Goal: Task Accomplishment & Management: Use online tool/utility

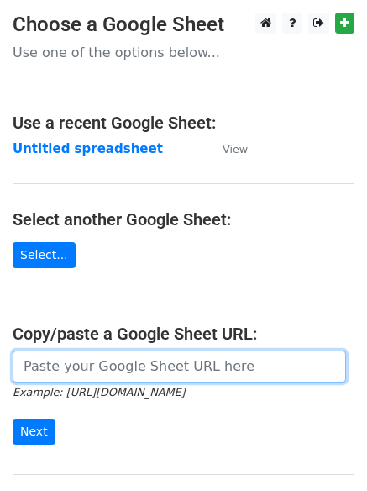
click at [89, 366] on input "url" at bounding box center [180, 366] width 334 height 32
type input "https://docs.google.com/spreadsheets/d/1z057kKdme4G-B9AAUmzJd0KVAWvzw5Bp0Li5gXL…"
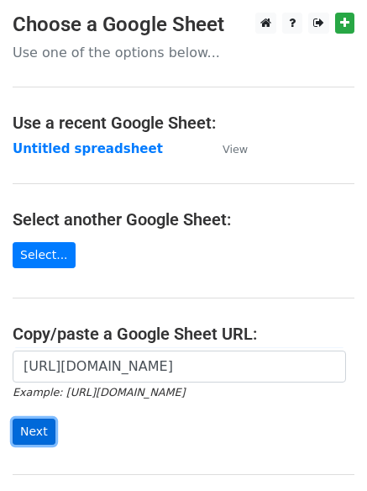
click at [22, 429] on input "Next" at bounding box center [34, 432] width 43 height 26
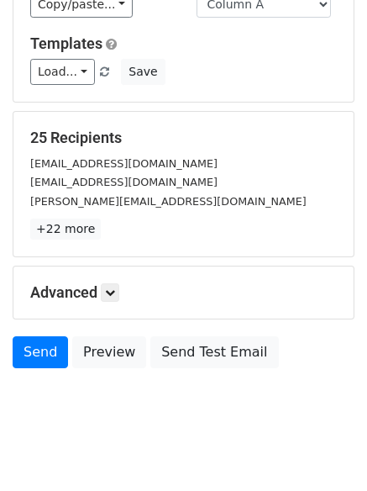
scroll to position [162, 0]
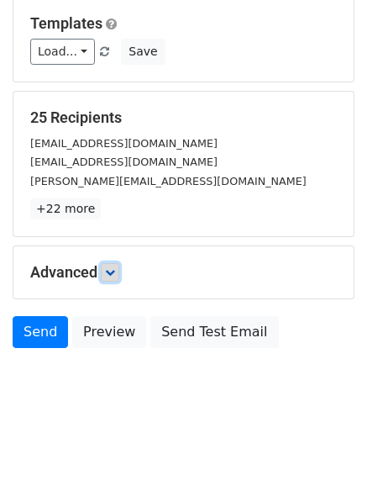
click at [112, 276] on icon at bounding box center [110, 272] width 10 height 10
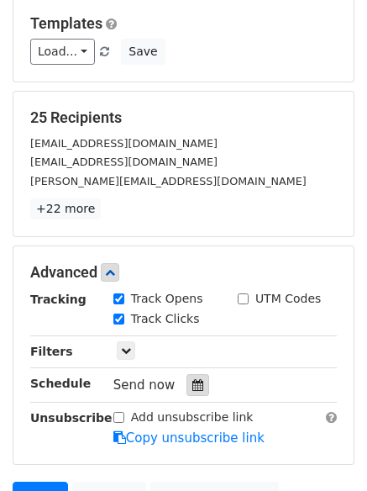
click at [192, 383] on icon at bounding box center [197, 385] width 11 height 12
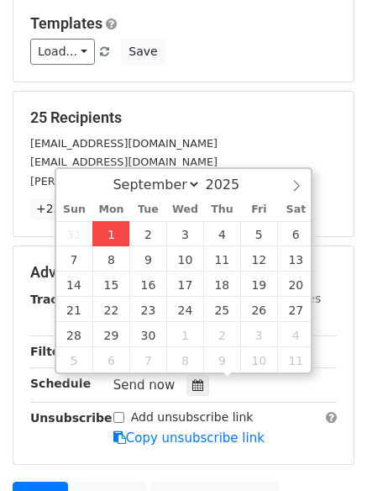
type input "2025-09-01 13:07"
type input "01"
type input "07"
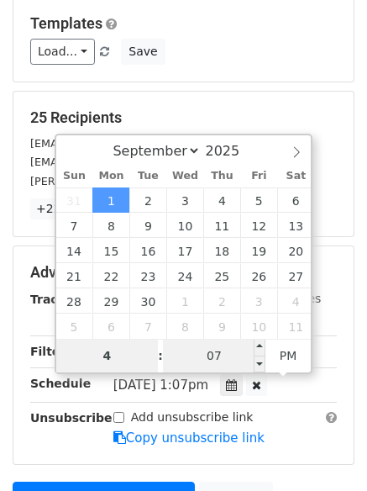
type input "4"
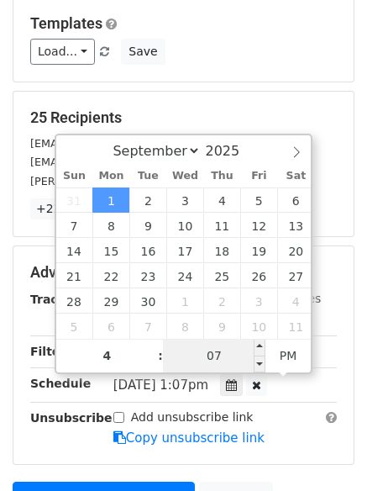
type input "2025-09-01 16:07"
type input "04"
click at [231, 362] on input "07" at bounding box center [214, 356] width 103 height 34
type input "0"
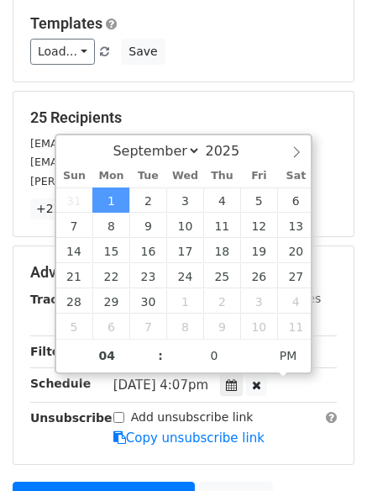
type input "2025-09-01 16:00"
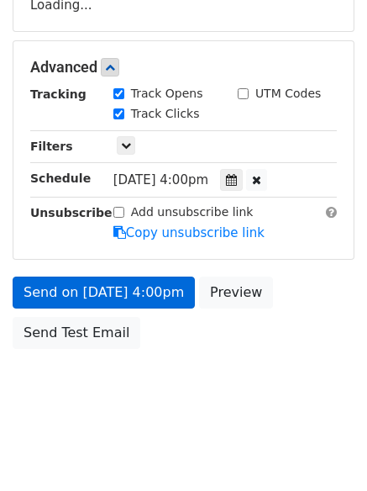
scroll to position [367, 0]
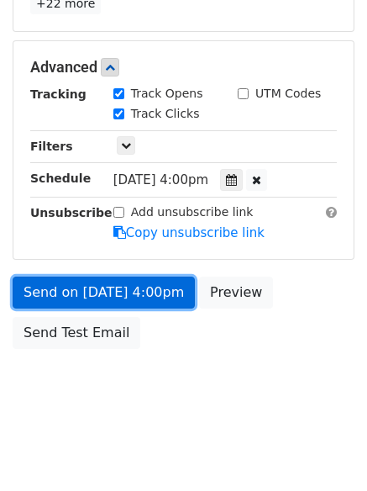
click at [67, 290] on link "Send on Sep 1 at 4:00pm" at bounding box center [104, 293] width 182 height 32
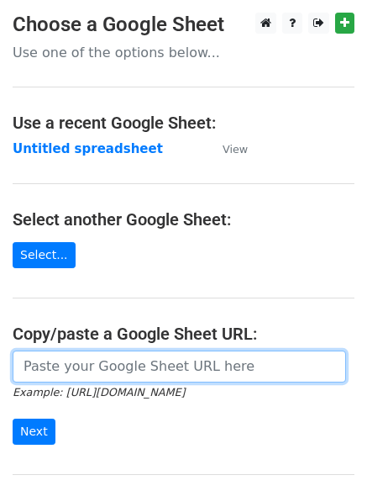
click at [84, 373] on input "url" at bounding box center [180, 366] width 334 height 32
type input "https://docs.google.com/spreadsheets/d/1z057kKdme4G-B9AAUmzJd0KVAWvzw5Bp0Li5gXL…"
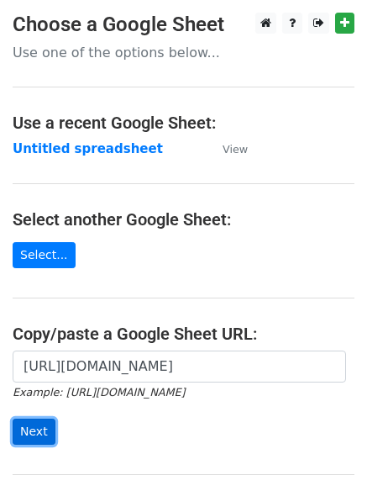
click at [24, 435] on input "Next" at bounding box center [34, 432] width 43 height 26
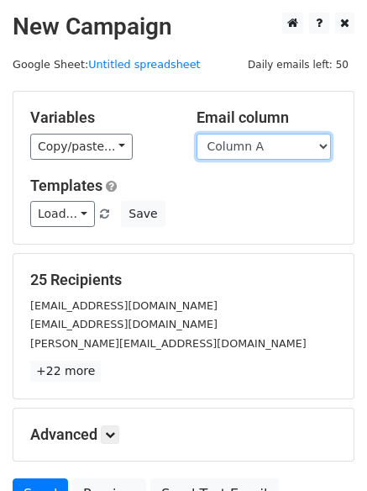
click at [325, 145] on select "Column A Column B Column C Column D" at bounding box center [264, 147] width 134 height 26
select select "Column B"
click at [197, 134] on select "Column A Column B Column C Column D" at bounding box center [264, 147] width 134 height 26
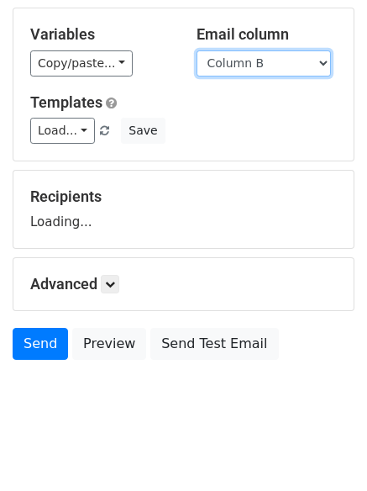
scroll to position [95, 0]
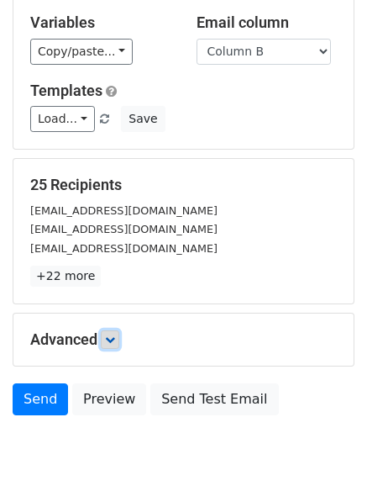
click at [112, 335] on icon at bounding box center [110, 340] width 10 height 10
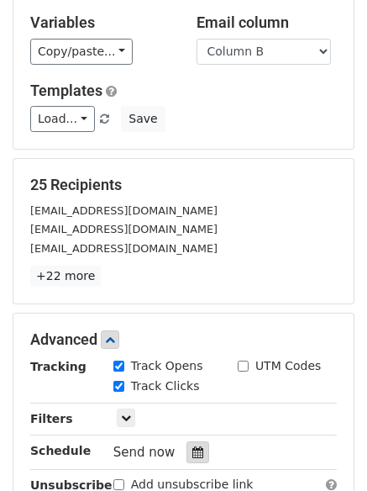
click at [187, 456] on div at bounding box center [198, 452] width 23 height 22
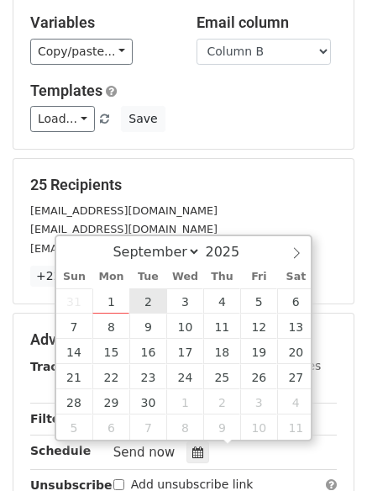
type input "2025-09-02 12:00"
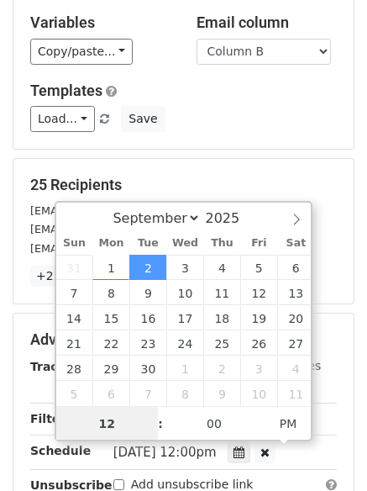
scroll to position [1, 0]
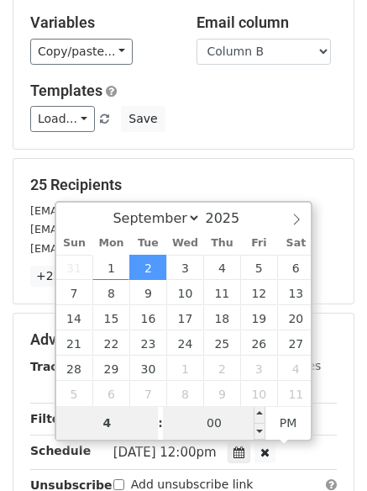
type input "4"
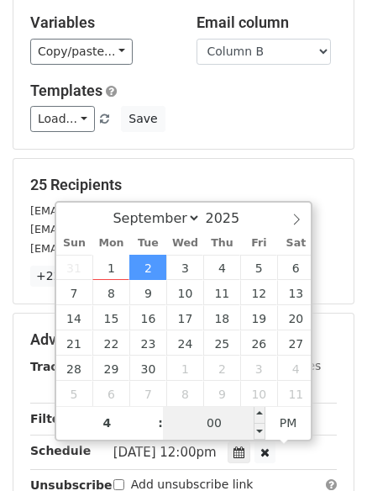
type input "2025-09-02 16:00"
type input "04"
click at [213, 430] on input "00" at bounding box center [214, 423] width 103 height 34
type input "4"
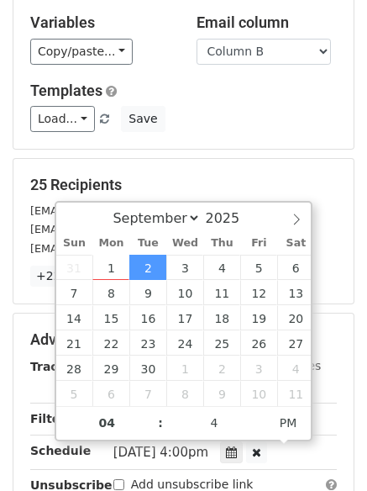
type input "2025-09-02 16:04"
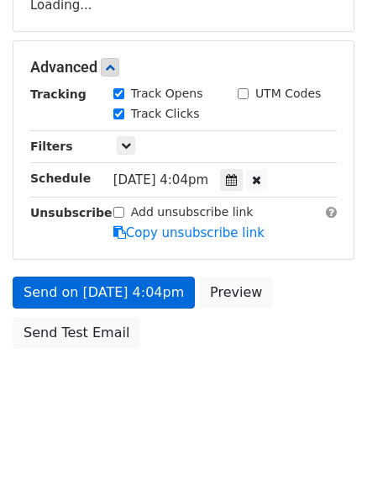
scroll to position [337, 0]
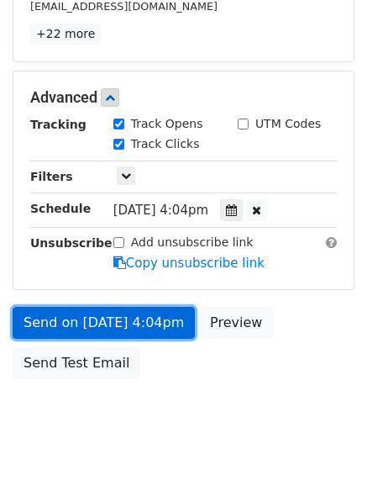
click at [92, 319] on link "Send on Sep 2 at 4:04pm" at bounding box center [104, 323] width 182 height 32
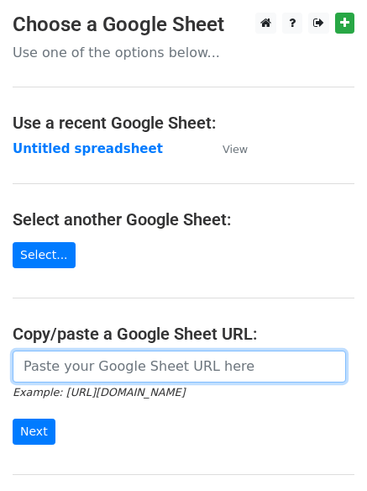
click at [134, 371] on input "url" at bounding box center [180, 366] width 334 height 32
type input "https://docs.google.com/spreadsheets/d/1z057kKdme4G-B9AAUmzJd0KVAWvzw5Bp0Li5gXL…"
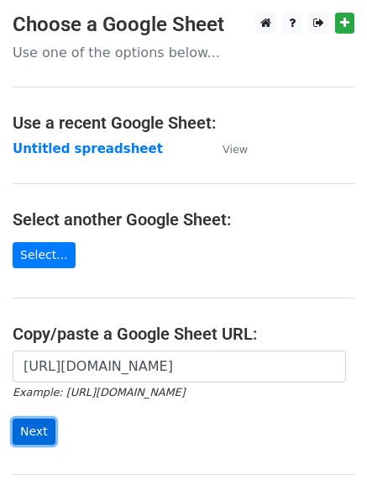
click at [24, 430] on input "Next" at bounding box center [34, 432] width 43 height 26
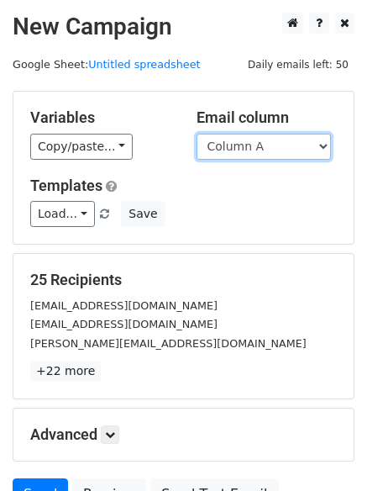
click at [323, 145] on select "Column A Column B Column C Column D" at bounding box center [264, 147] width 134 height 26
select select "Column C"
click at [197, 134] on select "Column A Column B Column C Column D" at bounding box center [264, 147] width 134 height 26
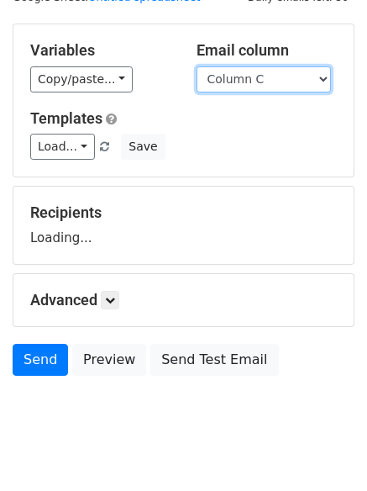
scroll to position [95, 0]
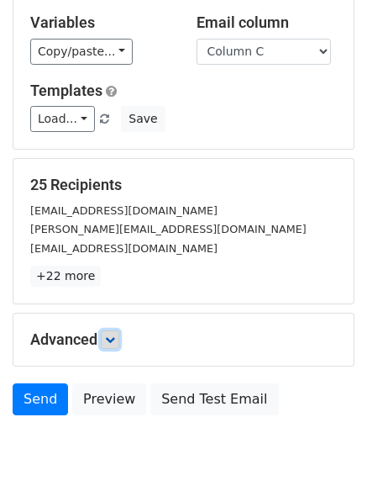
click at [113, 340] on icon at bounding box center [110, 340] width 10 height 10
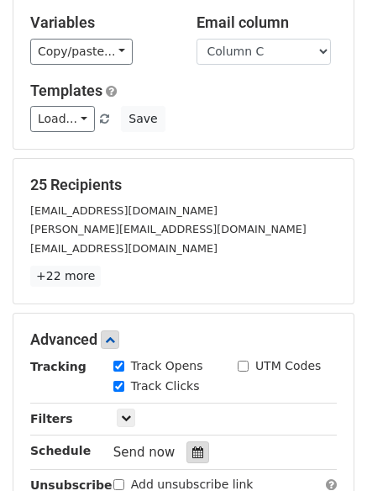
click at [192, 456] on icon at bounding box center [197, 452] width 11 height 12
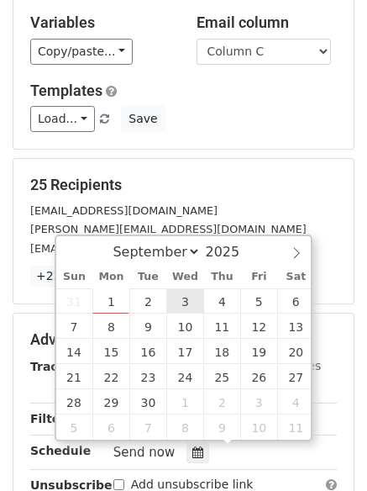
type input "2025-09-03 12:00"
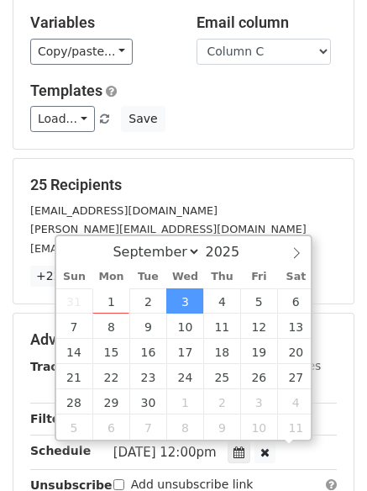
scroll to position [1, 0]
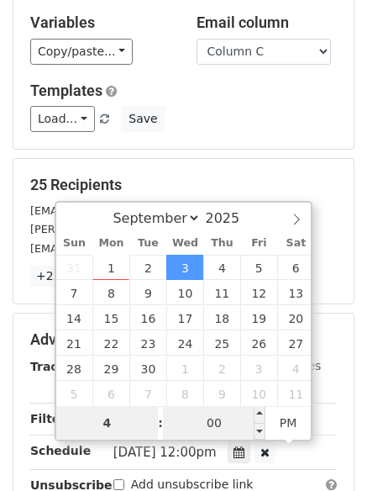
type input "4"
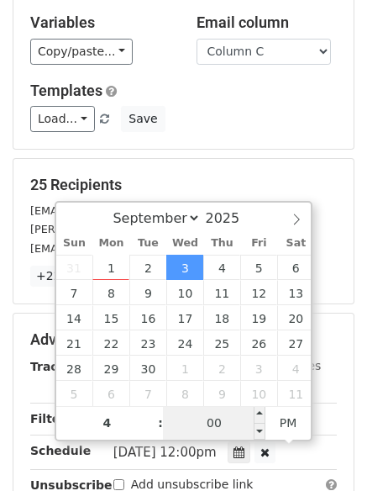
type input "2025-09-03 16:00"
type input "04"
click at [212, 419] on input "00" at bounding box center [214, 423] width 103 height 34
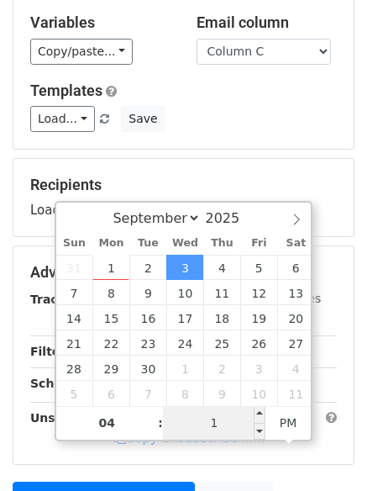
type input "10"
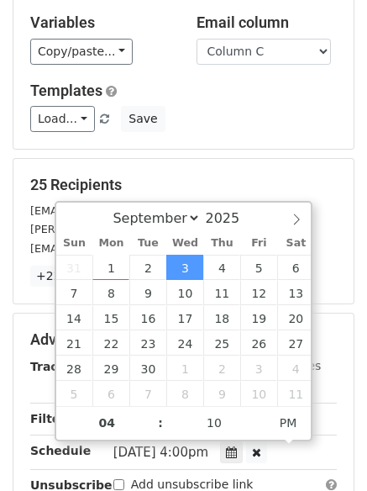
type input "2025-09-03 16:10"
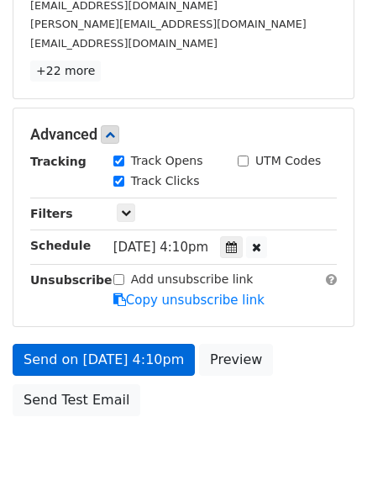
scroll to position [308, 0]
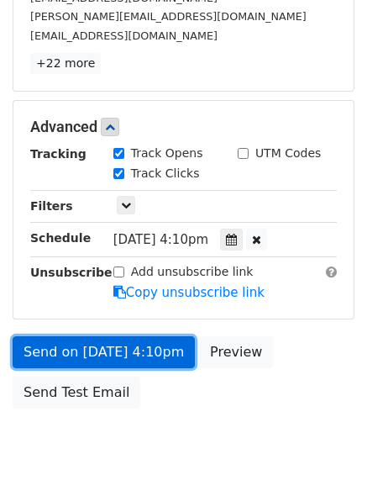
click at [98, 351] on link "Send on Sep 3 at 4:10pm" at bounding box center [104, 352] width 182 height 32
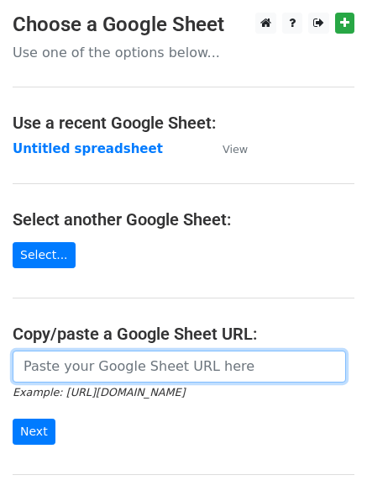
click at [109, 361] on input "url" at bounding box center [180, 366] width 334 height 32
click at [120, 370] on input "url" at bounding box center [180, 366] width 334 height 32
type input "https://docs.google.com/spreadsheets/d/1z057kKdme4G-B9AAUmzJd0KVAWvzw5Bp0Li5gXL…"
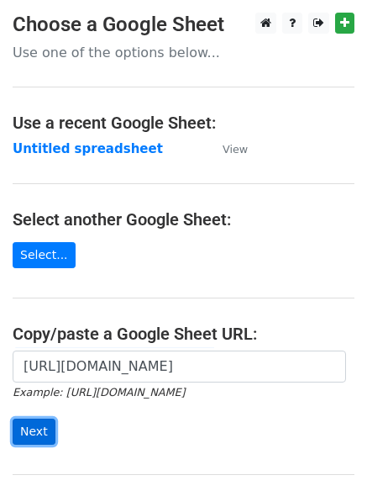
click at [22, 435] on input "Next" at bounding box center [34, 432] width 43 height 26
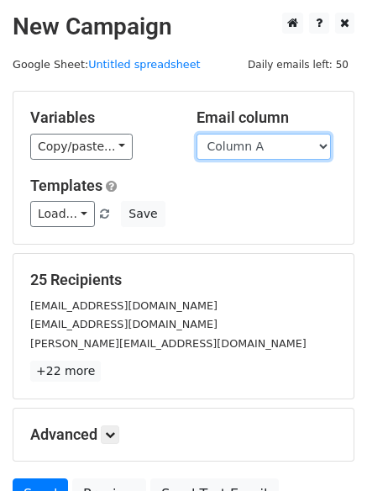
click at [325, 150] on select "Column A Column B Column C Column D" at bounding box center [264, 147] width 134 height 26
select select "Column D"
click at [197, 134] on select "Column A Column B Column C Column D" at bounding box center [264, 147] width 134 height 26
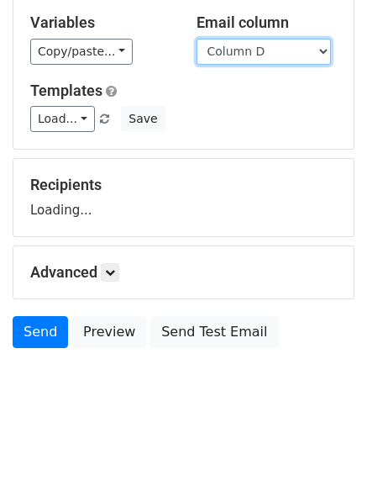
scroll to position [159, 0]
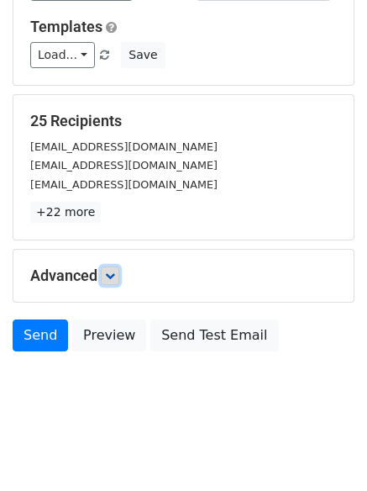
click at [115, 273] on icon at bounding box center [110, 276] width 10 height 10
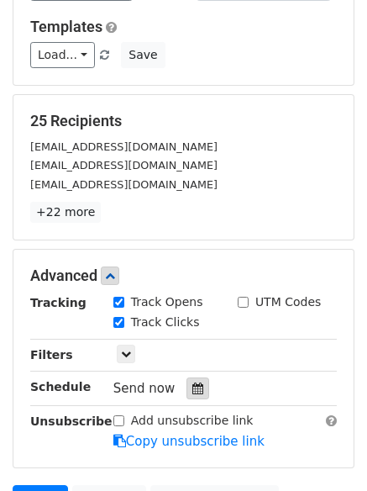
click at [192, 389] on icon at bounding box center [197, 388] width 11 height 12
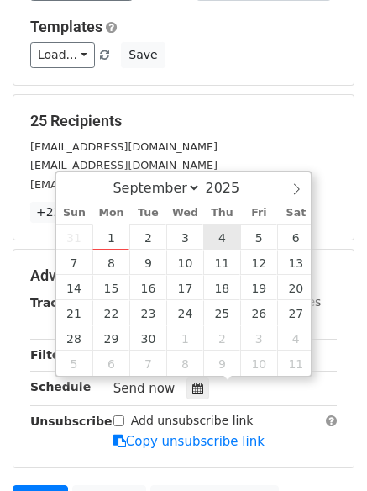
type input "[DATE] 12:00"
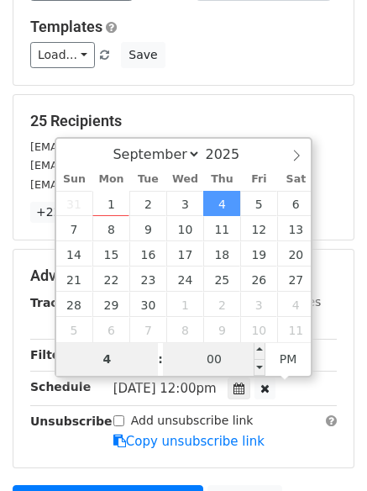
type input "4"
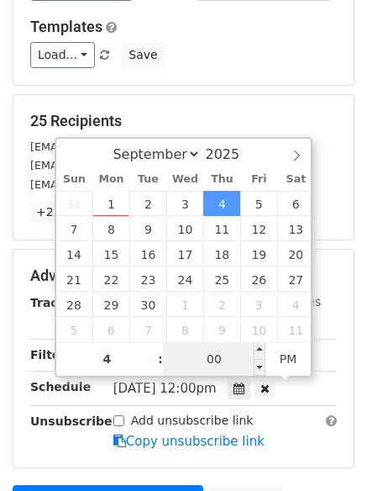
type input "[DATE] 16:00"
type input "04"
click at [212, 355] on input "00" at bounding box center [214, 359] width 103 height 34
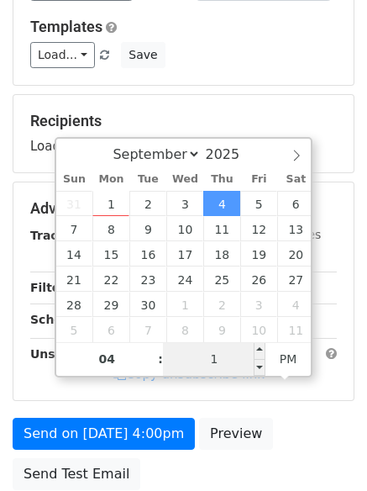
type input "15"
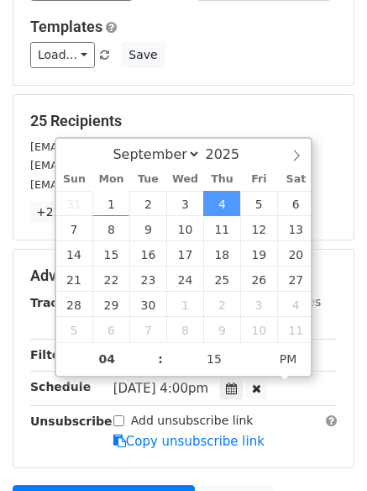
type input "[DATE] 16:15"
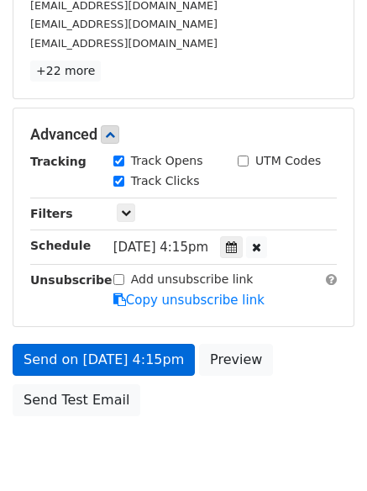
scroll to position [367, 0]
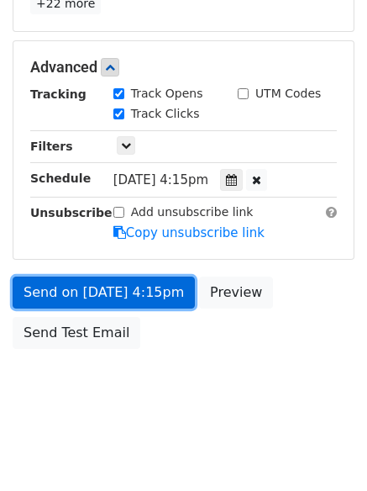
click at [85, 293] on link "Send on [DATE] 4:15pm" at bounding box center [104, 293] width 182 height 32
